Goal: Task Accomplishment & Management: Use online tool/utility

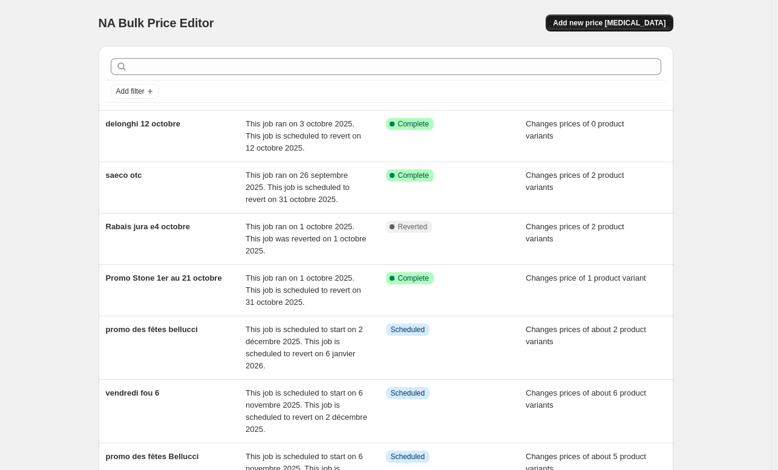
click at [613, 20] on span "Add new price [MEDICAL_DATA]" at bounding box center [609, 23] width 112 height 10
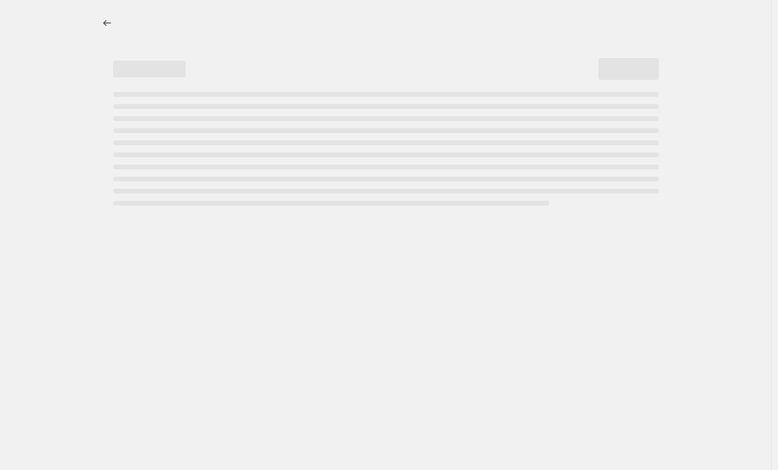
select select "percentage"
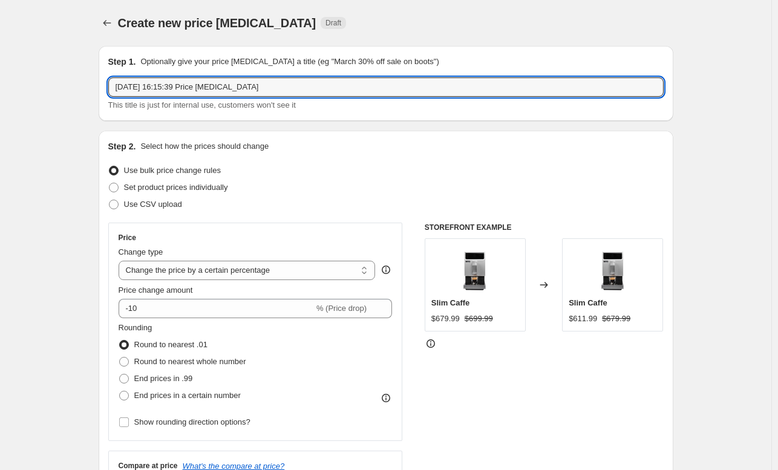
drag, startPoint x: 106, startPoint y: 95, endPoint x: -140, endPoint y: 105, distance: 245.7
click at [0, 105] on html "Home Settings Plans Skip to content Create new price [MEDICAL_DATA]. This page …" at bounding box center [389, 235] width 778 height 470
paste input "1 499,99"
drag, startPoint x: 161, startPoint y: 82, endPoint x: -1, endPoint y: 73, distance: 162.3
click at [0, 73] on html "Home Settings Plans Skip to content Create new price [MEDICAL_DATA]. This page …" at bounding box center [389, 235] width 778 height 470
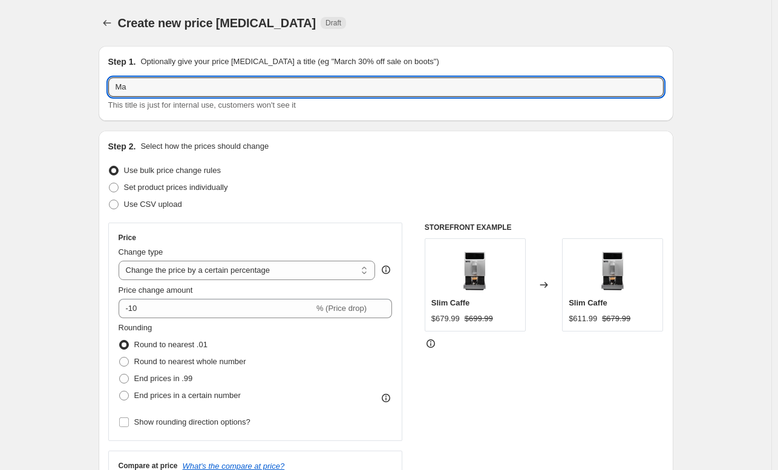
type input "M"
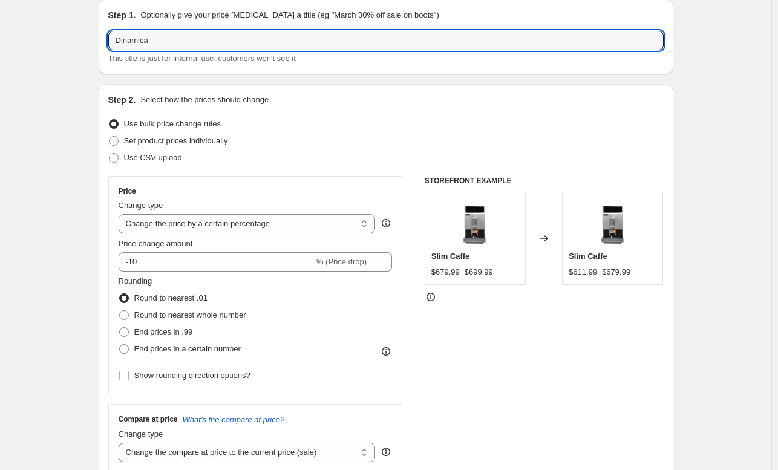
scroll to position [60, 0]
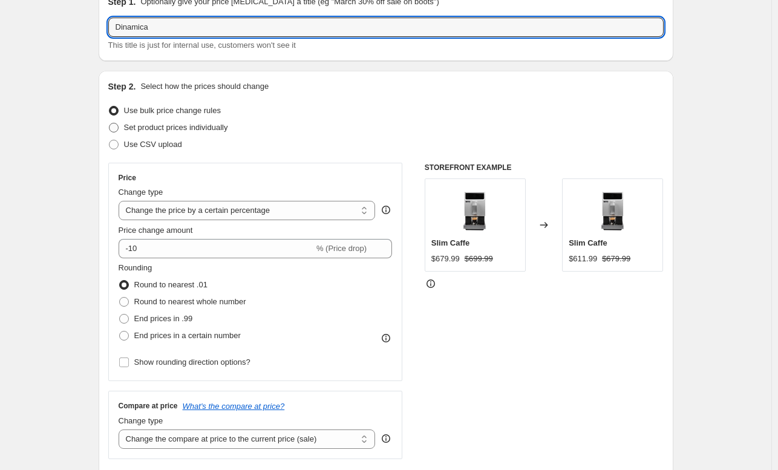
type input "Dinamica"
click at [167, 129] on span "Set product prices individually" at bounding box center [176, 127] width 104 height 9
click at [109, 123] on input "Set product prices individually" at bounding box center [109, 123] width 1 height 1
radio input "true"
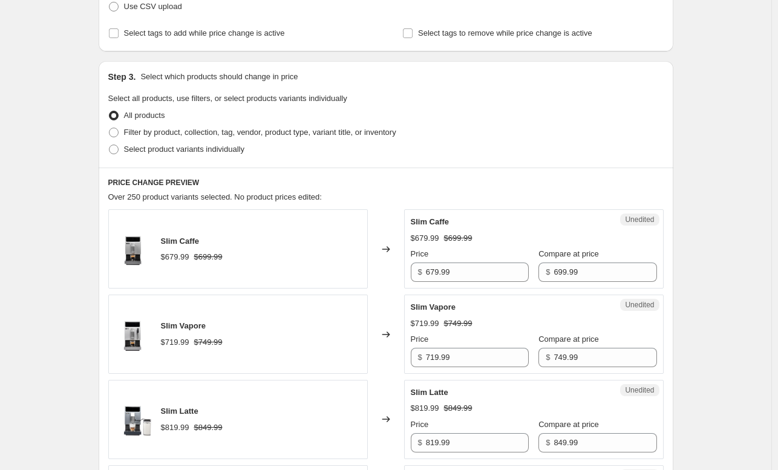
scroll to position [206, 0]
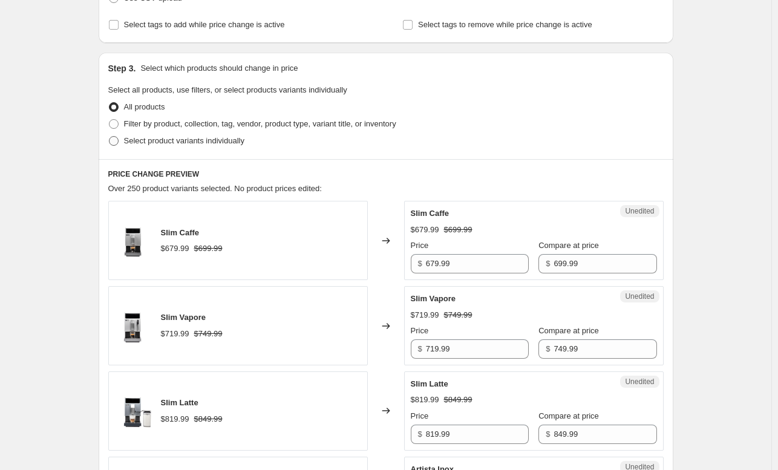
click at [152, 143] on span "Select product variants individually" at bounding box center [184, 140] width 120 height 9
click at [109, 137] on input "Select product variants individually" at bounding box center [109, 136] width 1 height 1
radio input "true"
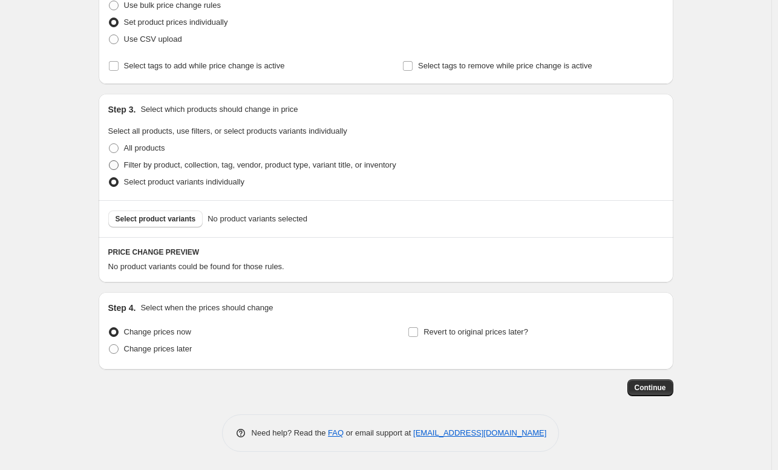
scroll to position [164, 0]
click at [151, 217] on span "Select product variants" at bounding box center [155, 220] width 80 height 10
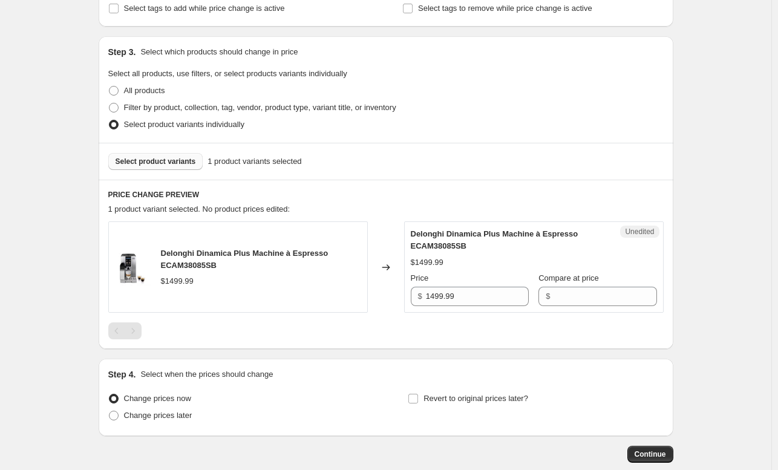
scroll to position [226, 0]
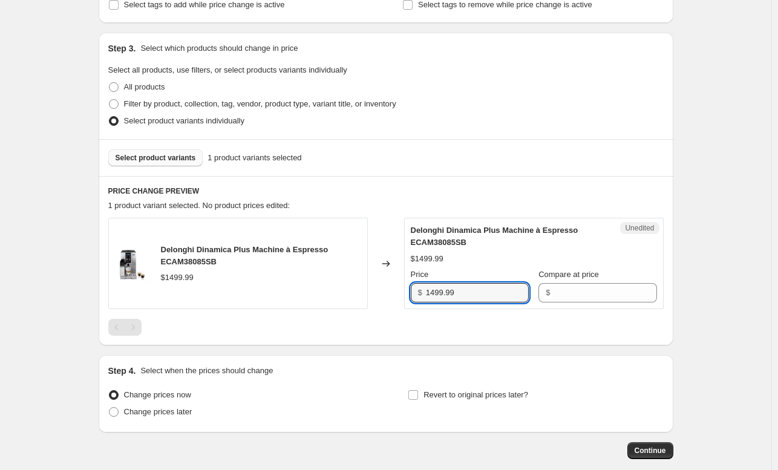
drag, startPoint x: 478, startPoint y: 296, endPoint x: 409, endPoint y: 296, distance: 68.9
click at [409, 296] on div "Unedited Delonghi Dinamica Plus Machine à Espresso ECAM38085SB $1499.99 Price $…" at bounding box center [533, 263] width 259 height 91
click at [596, 279] on div "Compare at price" at bounding box center [597, 274] width 118 height 12
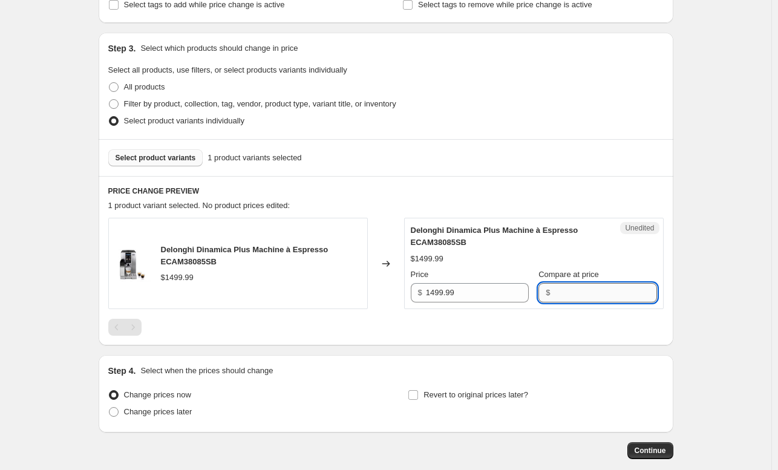
click at [567, 291] on input "Compare at price" at bounding box center [604, 292] width 103 height 19
paste input "1499.99"
type input "1499.99"
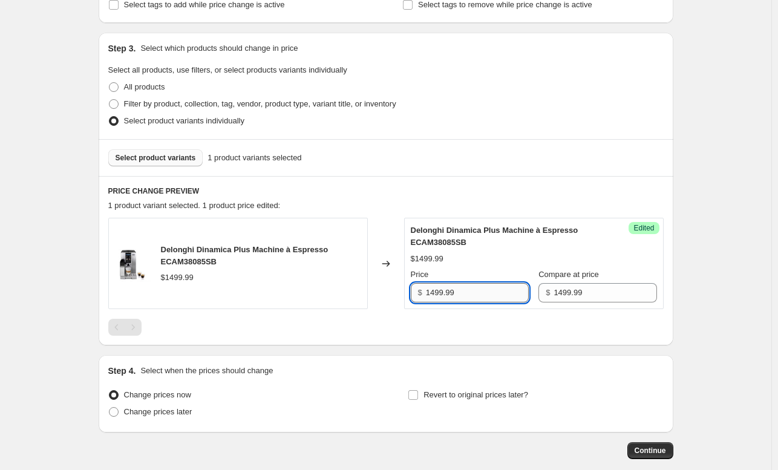
click at [435, 293] on input "1499.99" at bounding box center [477, 292] width 103 height 19
type input "1199.99"
click at [655, 450] on span "Continue" at bounding box center [649, 451] width 31 height 10
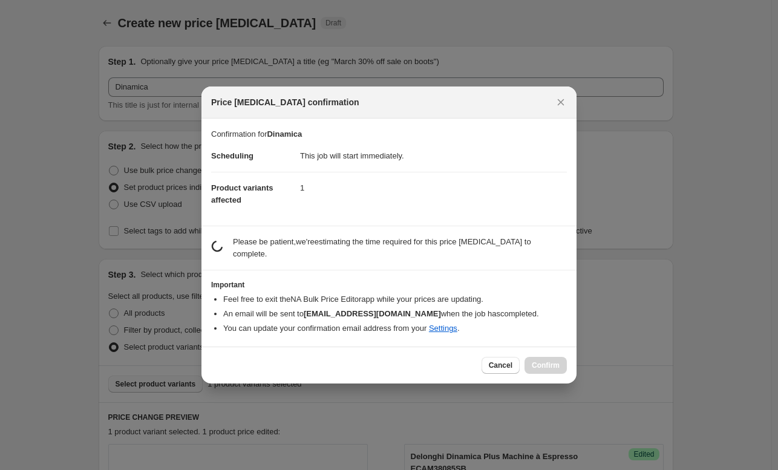
scroll to position [0, 0]
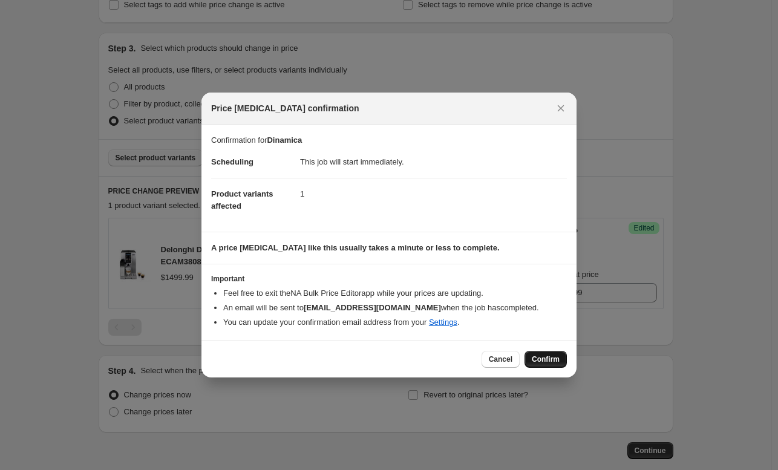
click at [555, 359] on span "Confirm" at bounding box center [546, 359] width 28 height 10
type input "Dinamica"
